Goal: Communication & Community: Share content

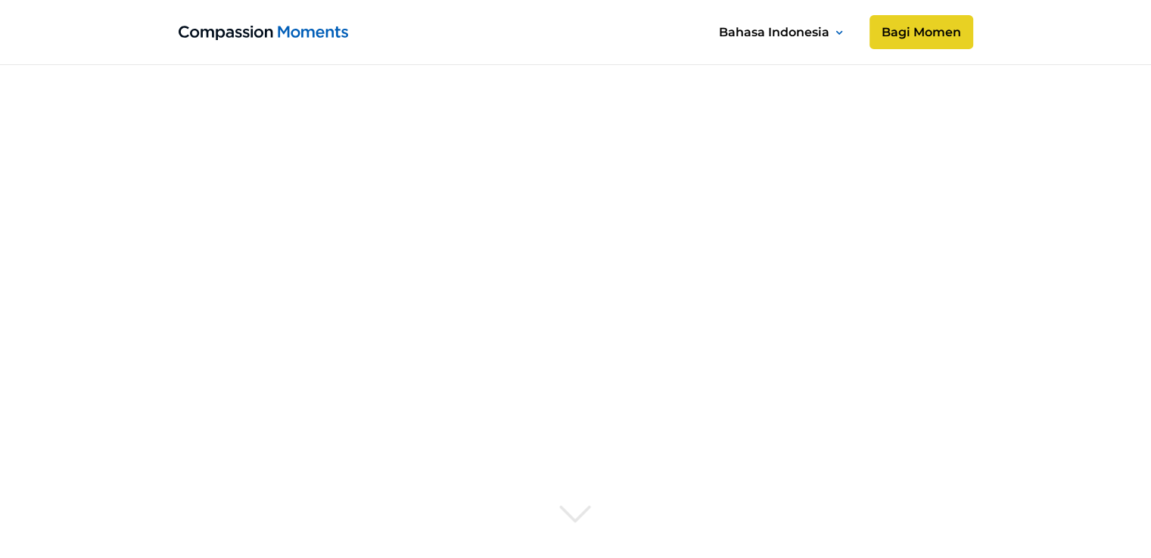
scroll to position [378, 0]
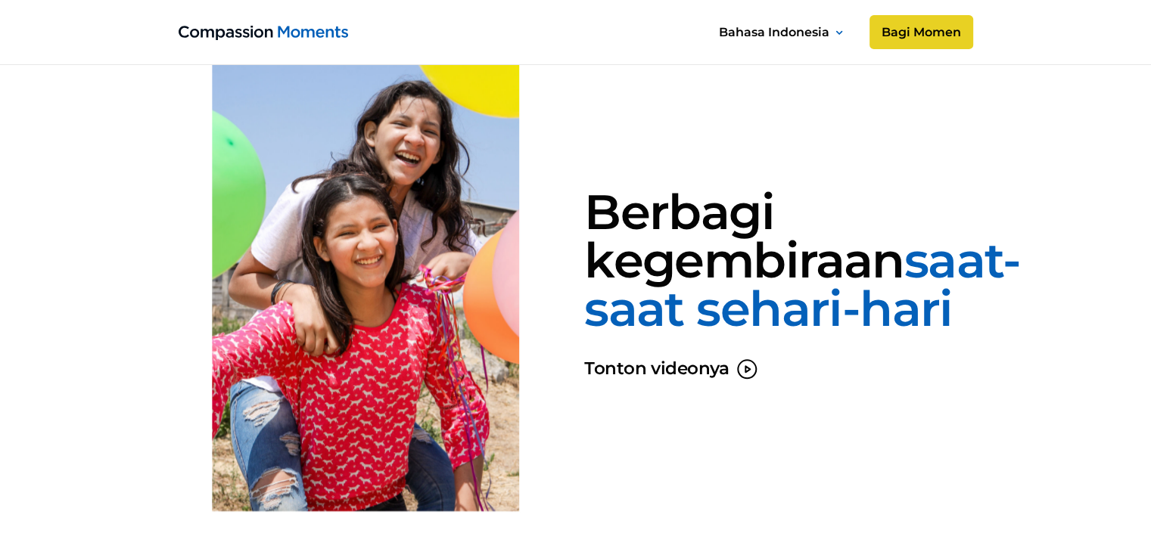
scroll to position [1513, 0]
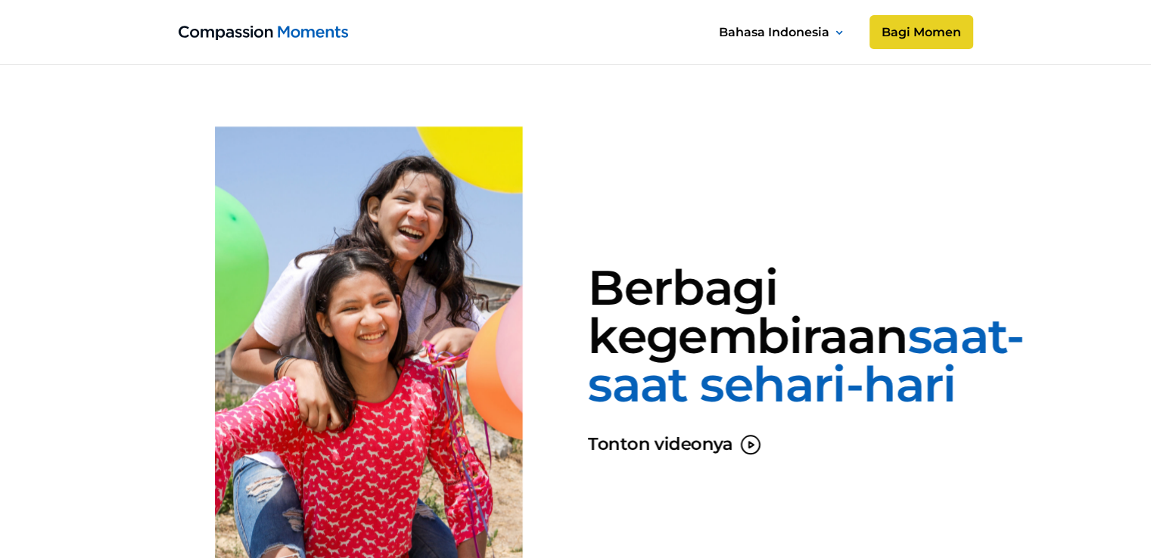
click at [937, 35] on link "Bagi Momen" at bounding box center [921, 32] width 104 height 34
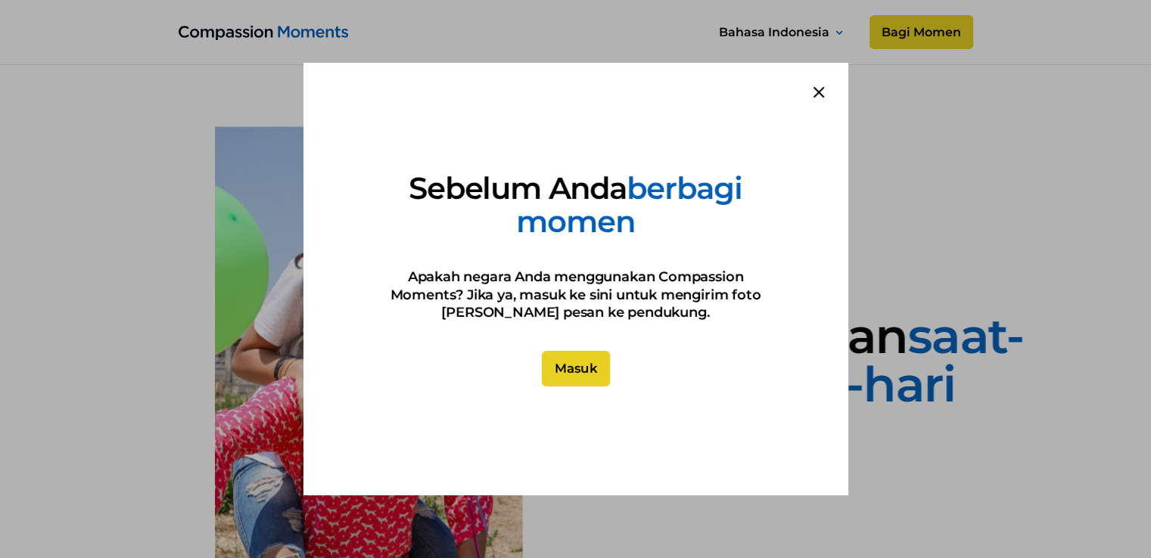
click at [573, 367] on link "Masuk" at bounding box center [575, 369] width 68 height 36
